Goal: Task Accomplishment & Management: Complete application form

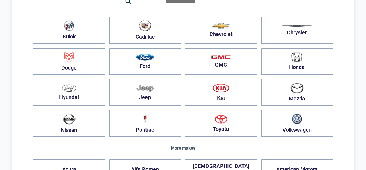
scroll to position [62, 0]
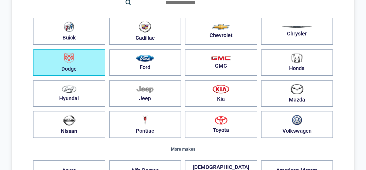
click at [81, 69] on button "Dodge" at bounding box center [69, 62] width 72 height 27
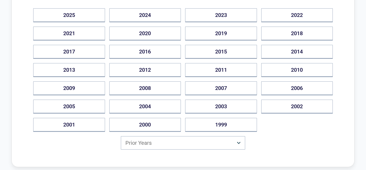
scroll to position [83, 0]
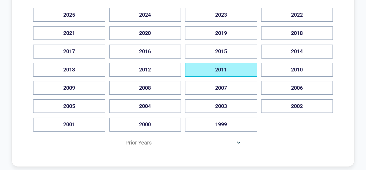
click at [229, 69] on button "2011" at bounding box center [221, 70] width 72 height 14
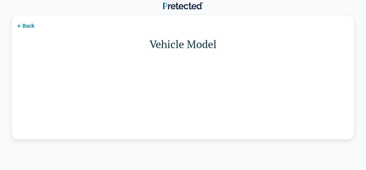
scroll to position [0, 0]
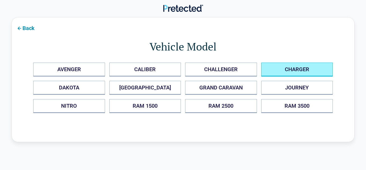
click at [302, 72] on button "CHARGER" at bounding box center [297, 69] width 72 height 14
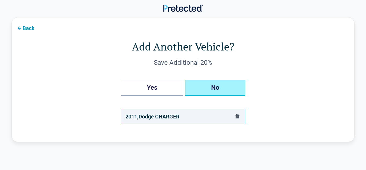
click at [225, 89] on button "No" at bounding box center [215, 88] width 60 height 16
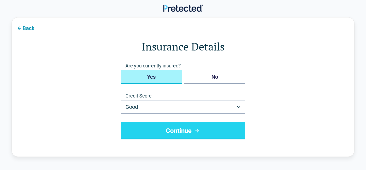
click at [169, 81] on button "Yes" at bounding box center [151, 77] width 61 height 14
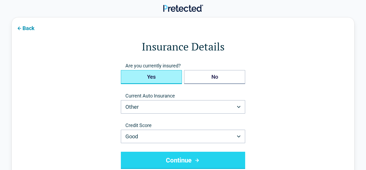
click at [171, 76] on button "Yes" at bounding box center [151, 77] width 61 height 14
click at [171, 77] on button "Yes" at bounding box center [151, 77] width 61 height 14
click at [172, 77] on button "Yes" at bounding box center [151, 77] width 61 height 14
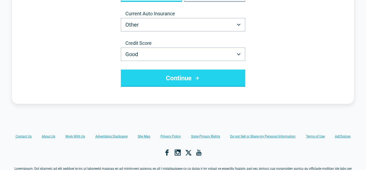
scroll to position [91, 0]
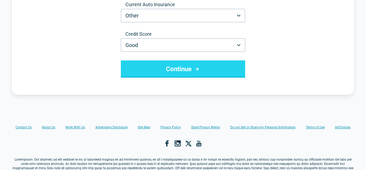
click at [201, 67] on button "Continue" at bounding box center [183, 68] width 124 height 17
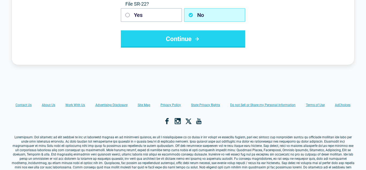
scroll to position [0, 0]
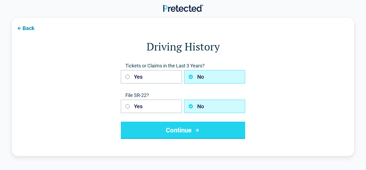
click at [176, 128] on button "Continue" at bounding box center [183, 129] width 124 height 17
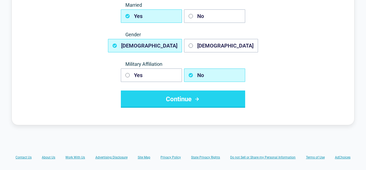
scroll to position [90, 0]
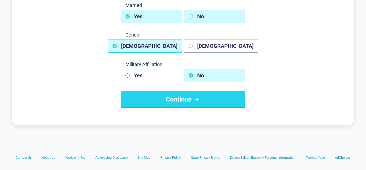
click at [198, 19] on button "No" at bounding box center [214, 16] width 61 height 13
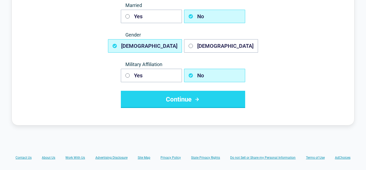
click at [179, 105] on button "Continue" at bounding box center [183, 99] width 124 height 17
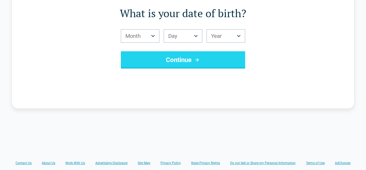
scroll to position [34, 0]
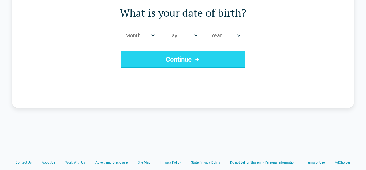
click at [226, 38] on html "Back What is your date of birth? Month *** *** *** *** *** *** *** *** *** *** …" at bounding box center [183, 126] width 366 height 321
click at [192, 39] on html "Back What is your date of birth? Month *** *** *** *** *** *** *** *** *** *** …" at bounding box center [183, 126] width 366 height 321
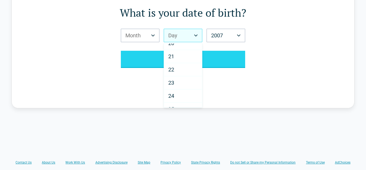
scroll to position [258, 0]
select select "**"
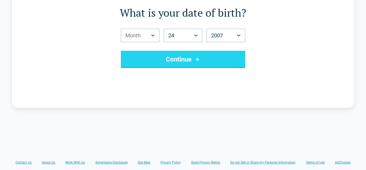
click at [136, 39] on html "Back What is your date of birth? Month *** *** *** *** *** *** *** *** *** *** …" at bounding box center [183, 126] width 366 height 321
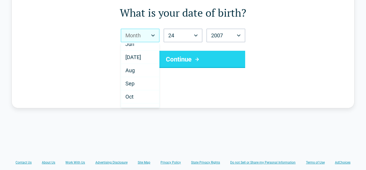
scroll to position [72, 0]
select select "*"
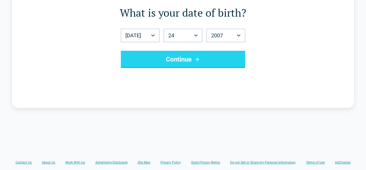
click at [160, 58] on button "Continue" at bounding box center [183, 59] width 124 height 17
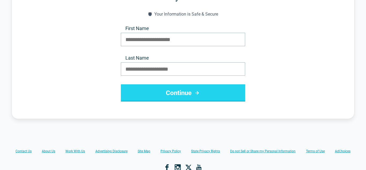
scroll to position [54, 0]
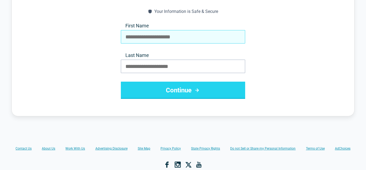
click at [156, 35] on input "First Name" at bounding box center [183, 36] width 124 height 13
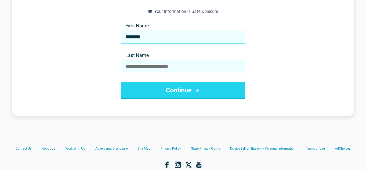
type input "*******"
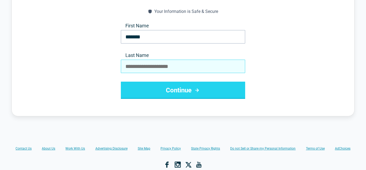
click at [148, 63] on input "Last Name" at bounding box center [183, 66] width 124 height 13
type input "*********"
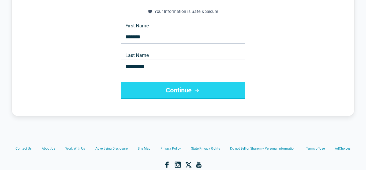
click at [135, 90] on button "Continue" at bounding box center [183, 90] width 124 height 17
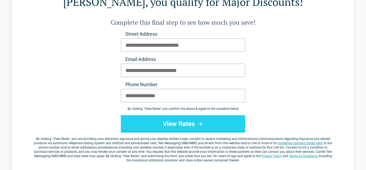
scroll to position [0, 0]
